Goal: Task Accomplishment & Management: Use online tool/utility

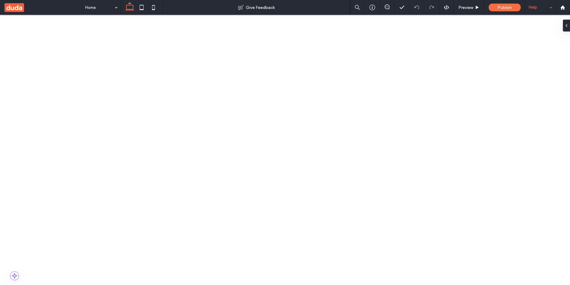
click at [542, 8] on div "Help" at bounding box center [540, 7] width 30 height 15
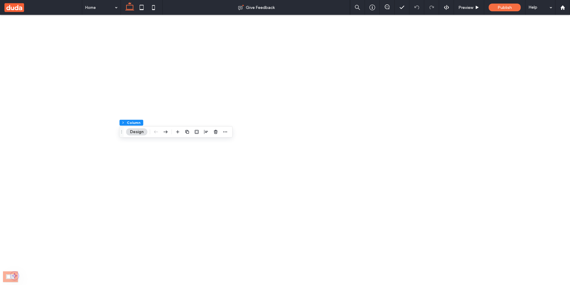
click at [515, 257] on div "Entrance" at bounding box center [525, 258] width 69 height 10
